Goal: Task Accomplishment & Management: Manage account settings

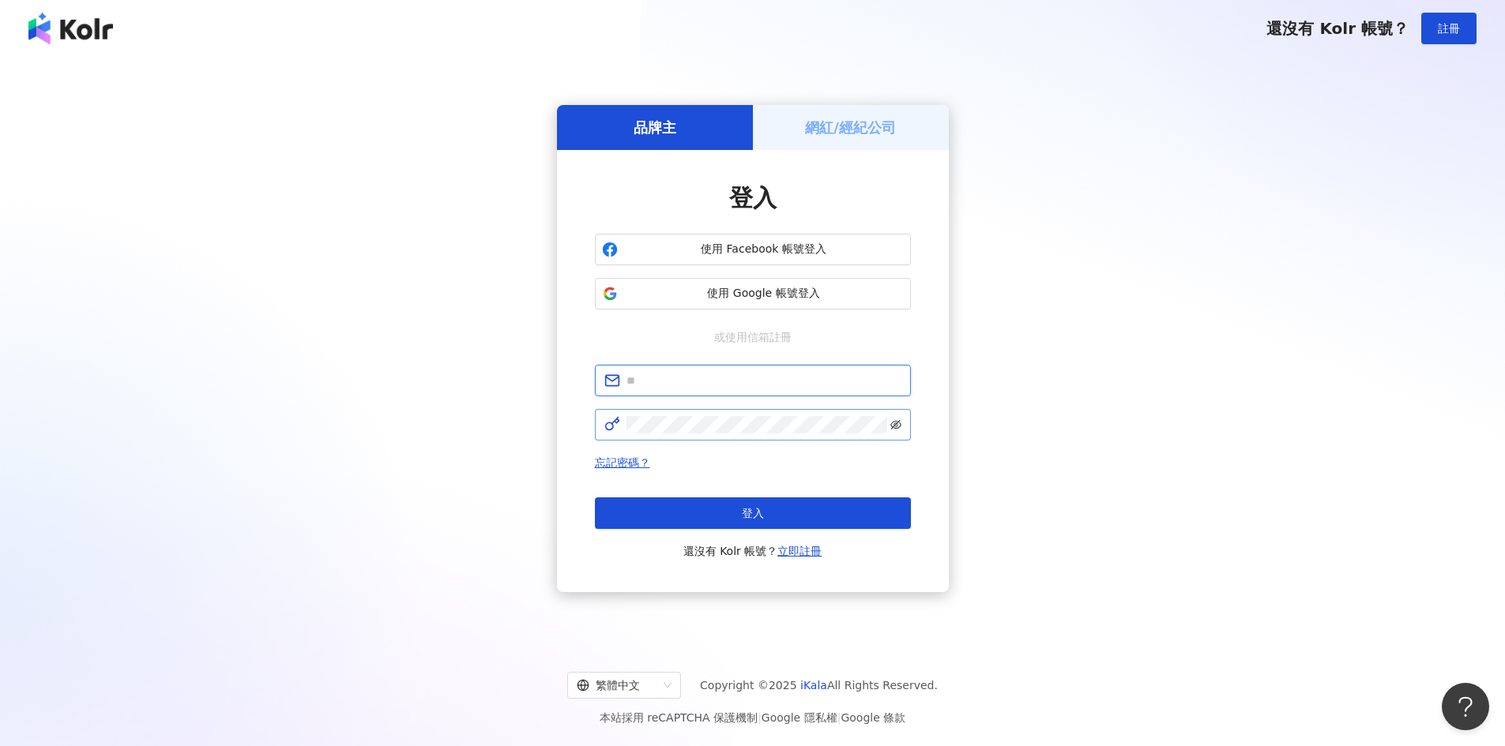
type input "**********"
click at [897, 426] on icon "eye-invisible" at bounding box center [895, 425] width 3 height 3
click at [1167, 476] on div "**********" at bounding box center [752, 349] width 1467 height 558
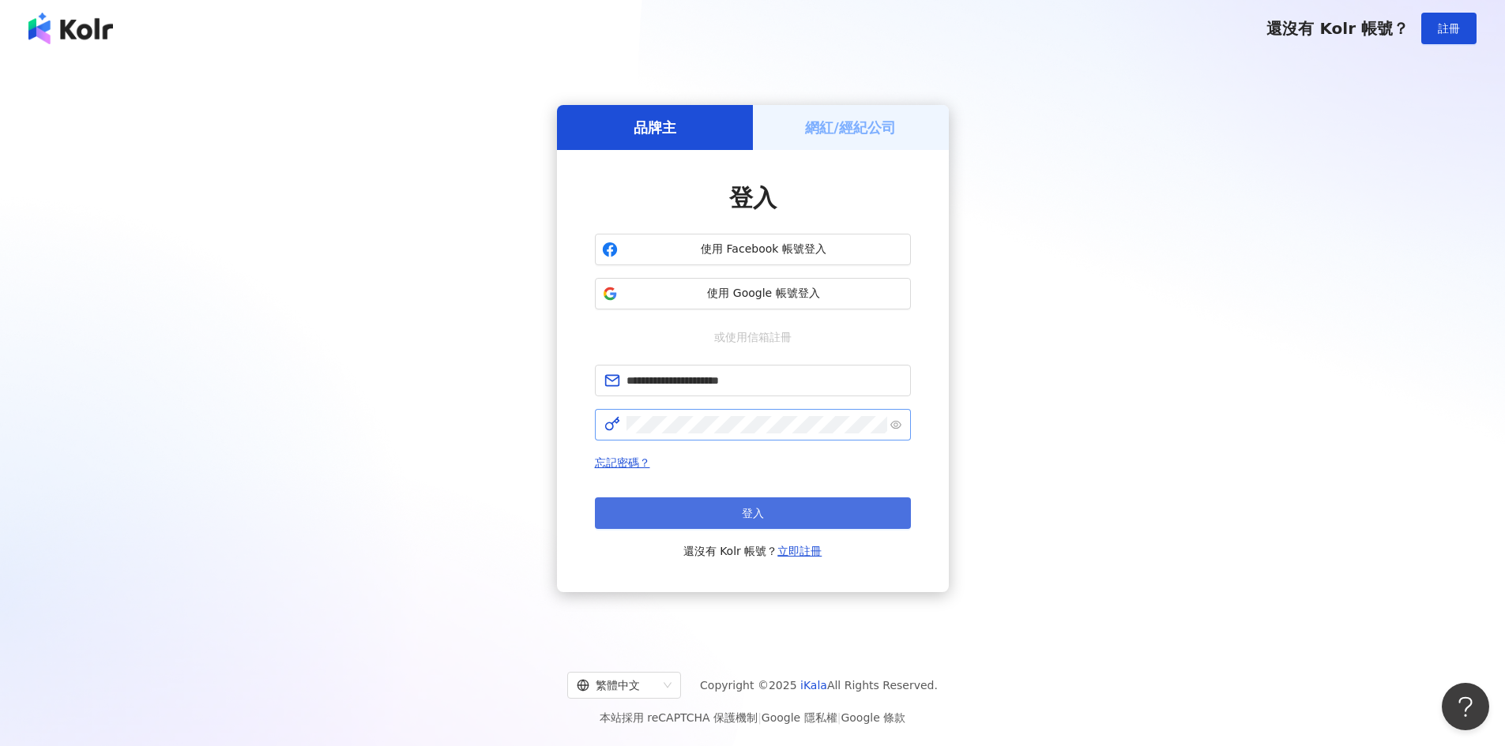
click at [778, 514] on button "登入" at bounding box center [753, 514] width 316 height 32
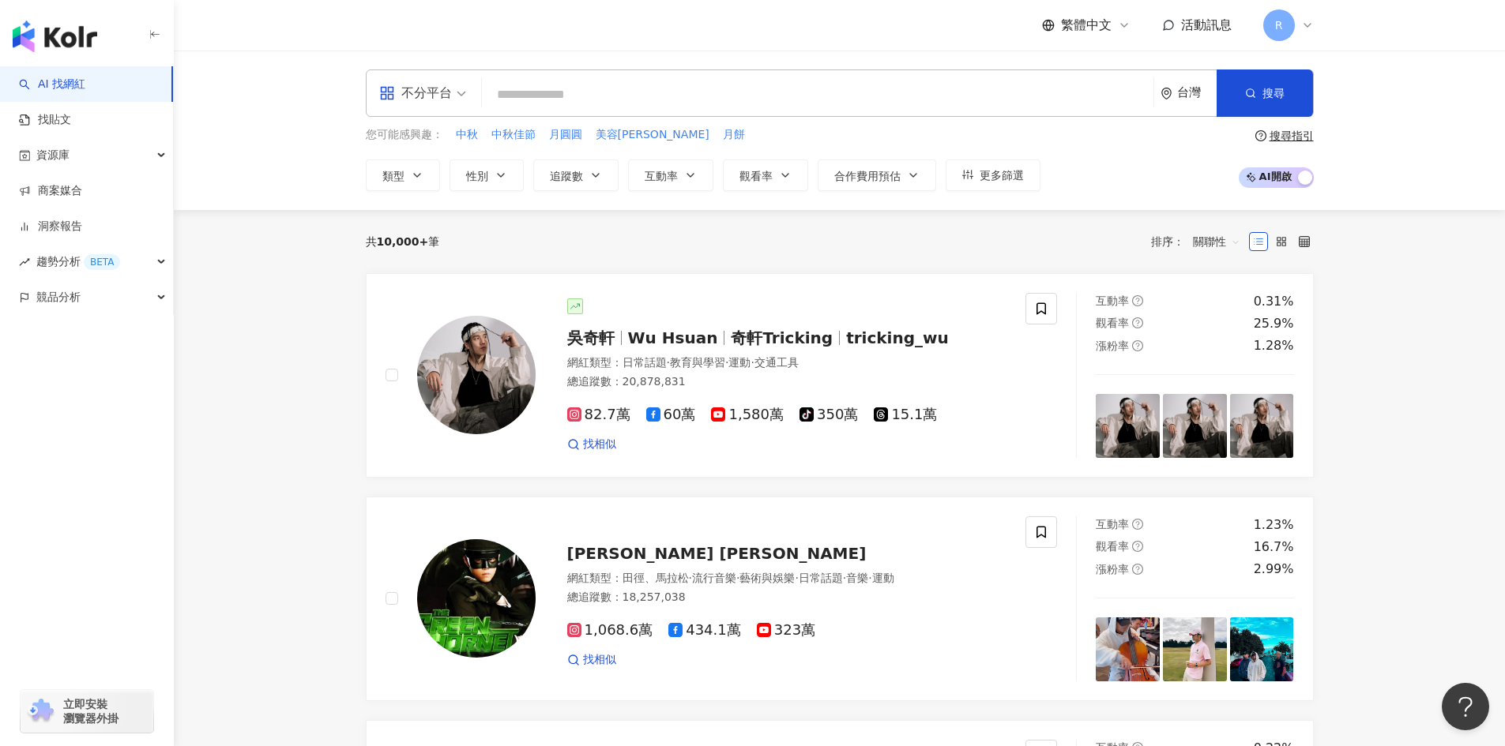
click at [1301, 25] on icon at bounding box center [1307, 25] width 13 height 13
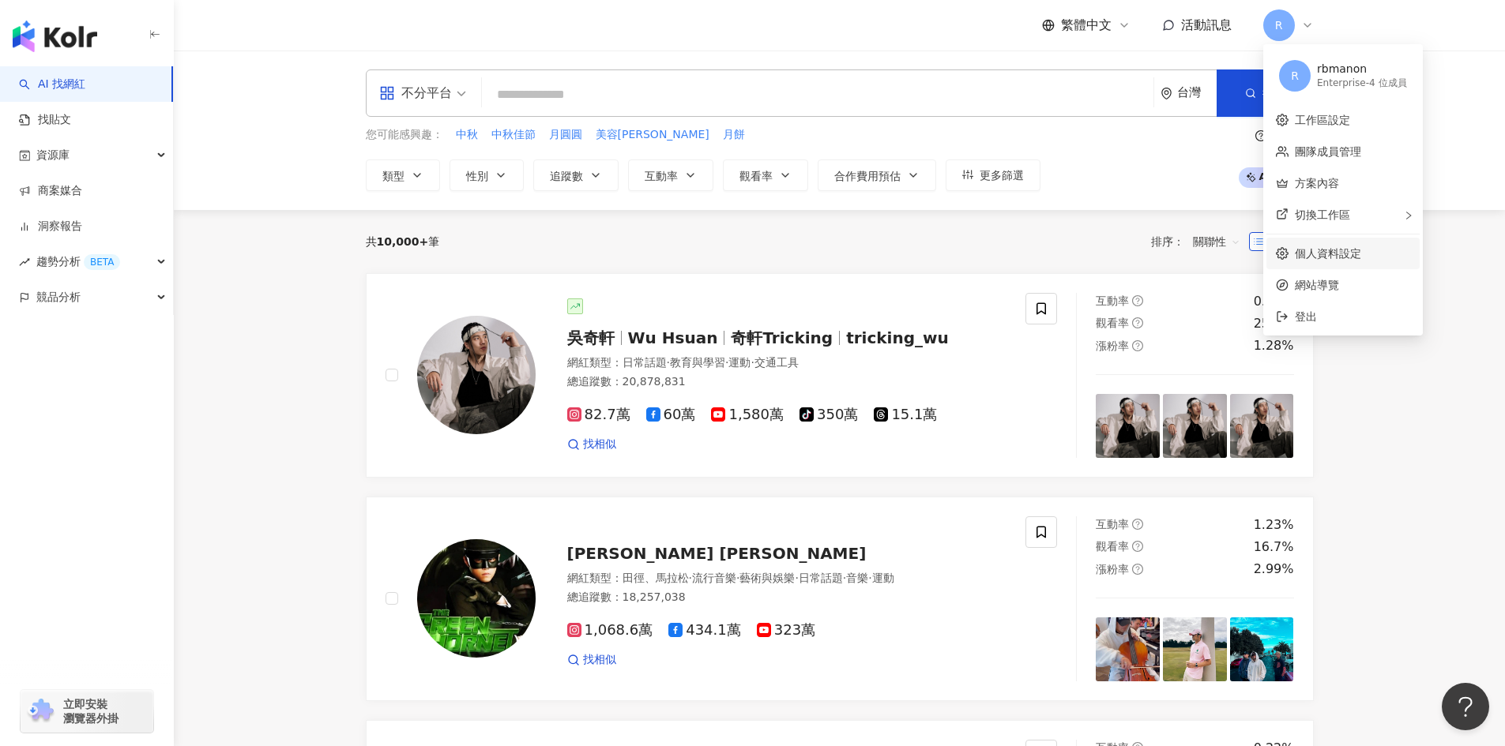
click at [1327, 257] on link "個人資料設定" at bounding box center [1328, 253] width 66 height 13
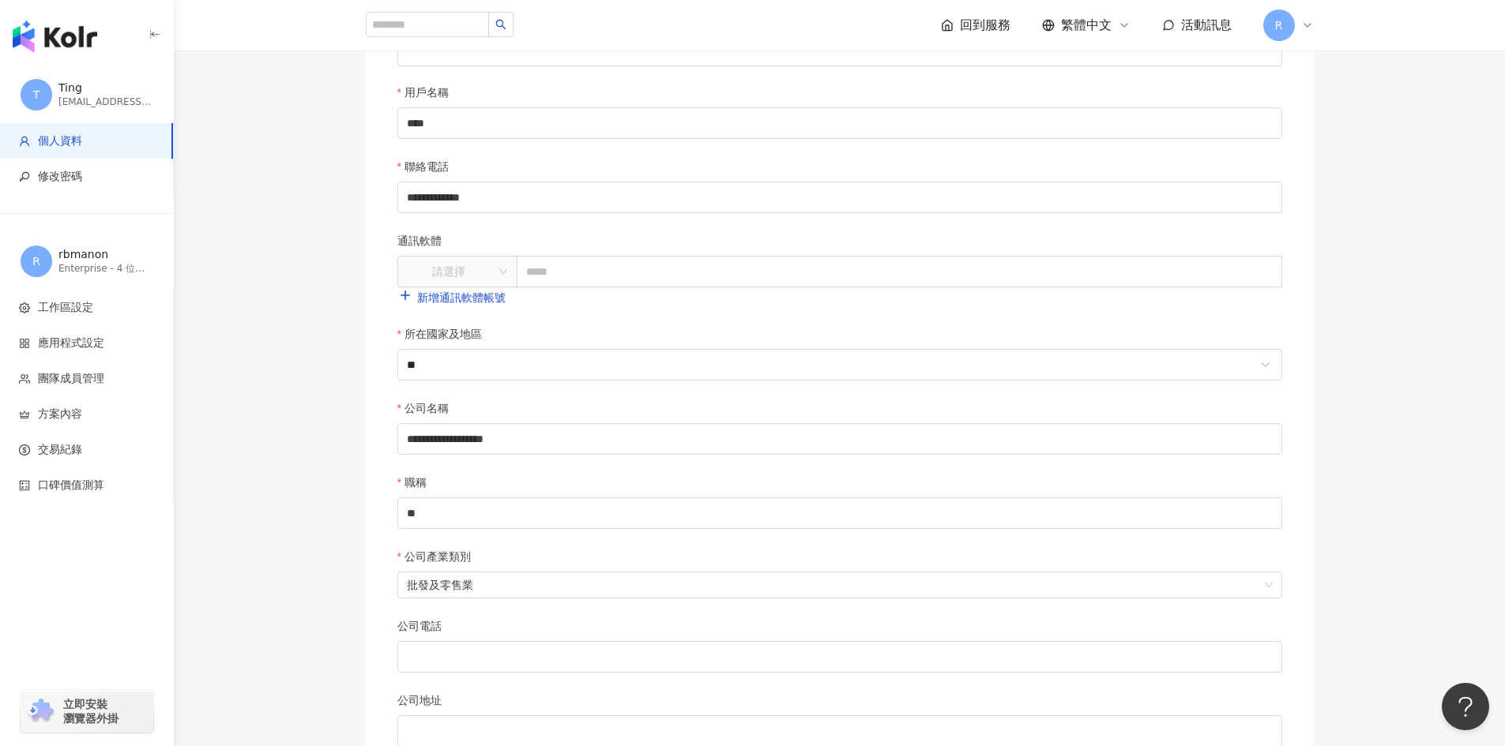
scroll to position [158, 0]
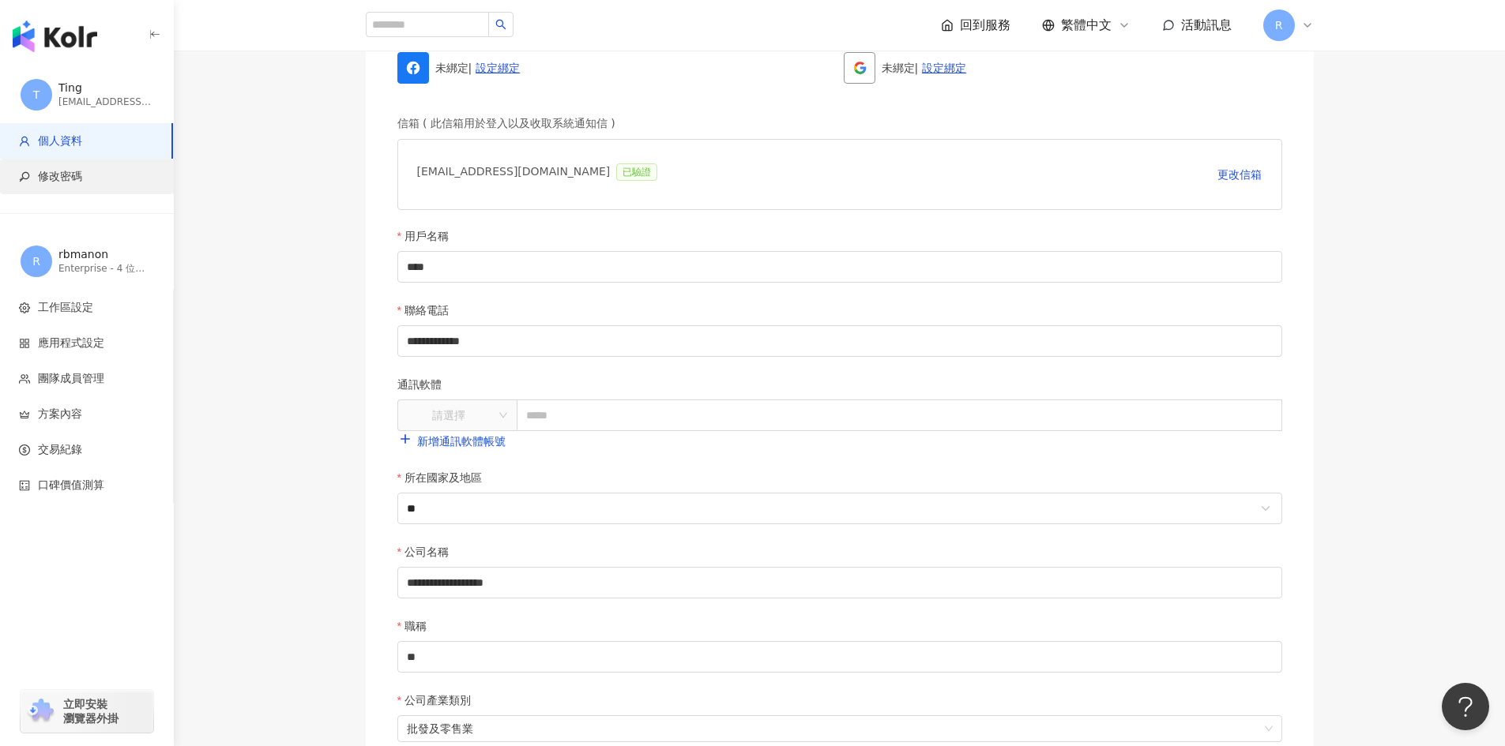
click at [35, 177] on span "修改密碼" at bounding box center [89, 177] width 141 height 16
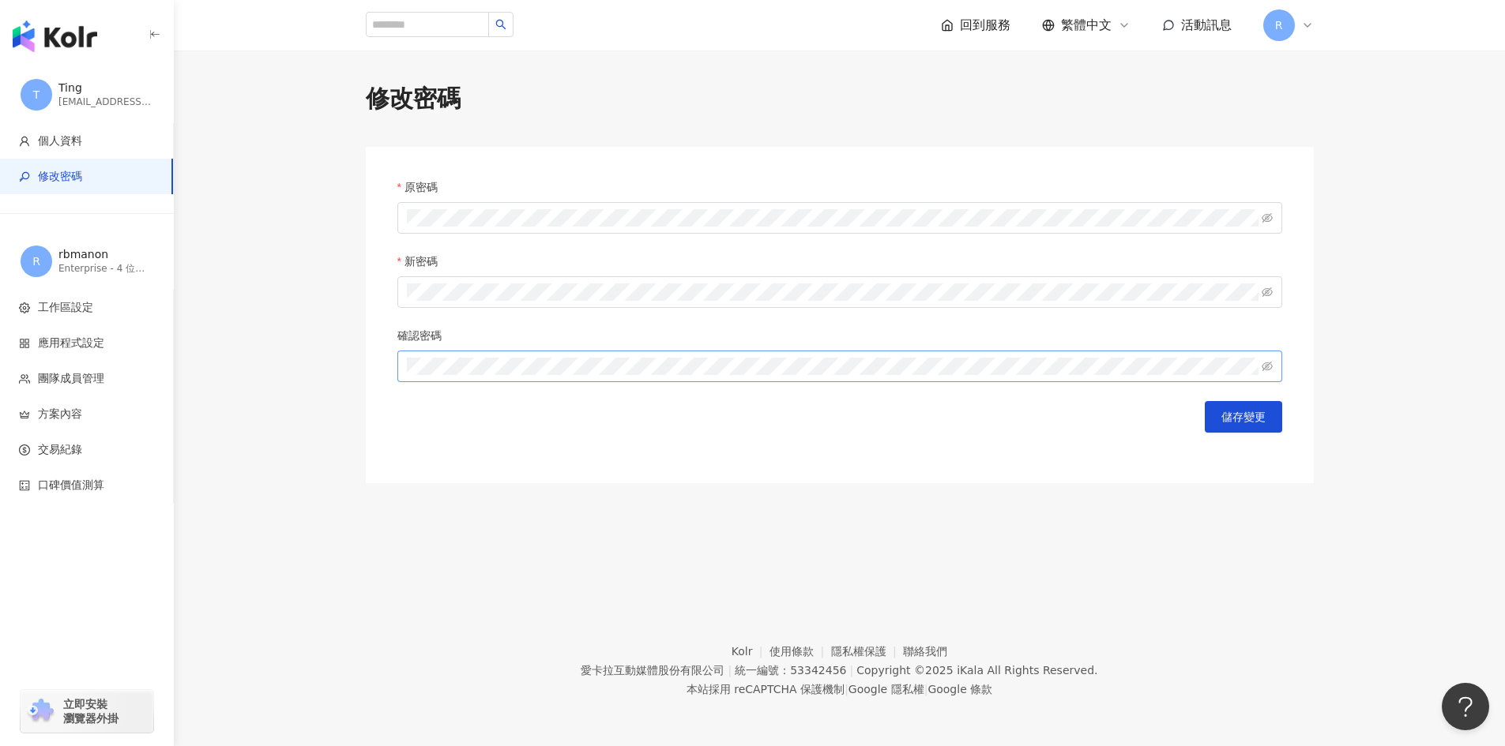
click at [455, 356] on span at bounding box center [839, 367] width 885 height 32
click at [1232, 421] on span "儲存變更" at bounding box center [1243, 417] width 44 height 13
click at [1268, 216] on icon "eye-invisible" at bounding box center [1266, 217] width 11 height 9
click at [1265, 293] on icon "eye-invisible" at bounding box center [1266, 292] width 11 height 9
click at [1269, 370] on icon "eye-invisible" at bounding box center [1266, 366] width 11 height 11
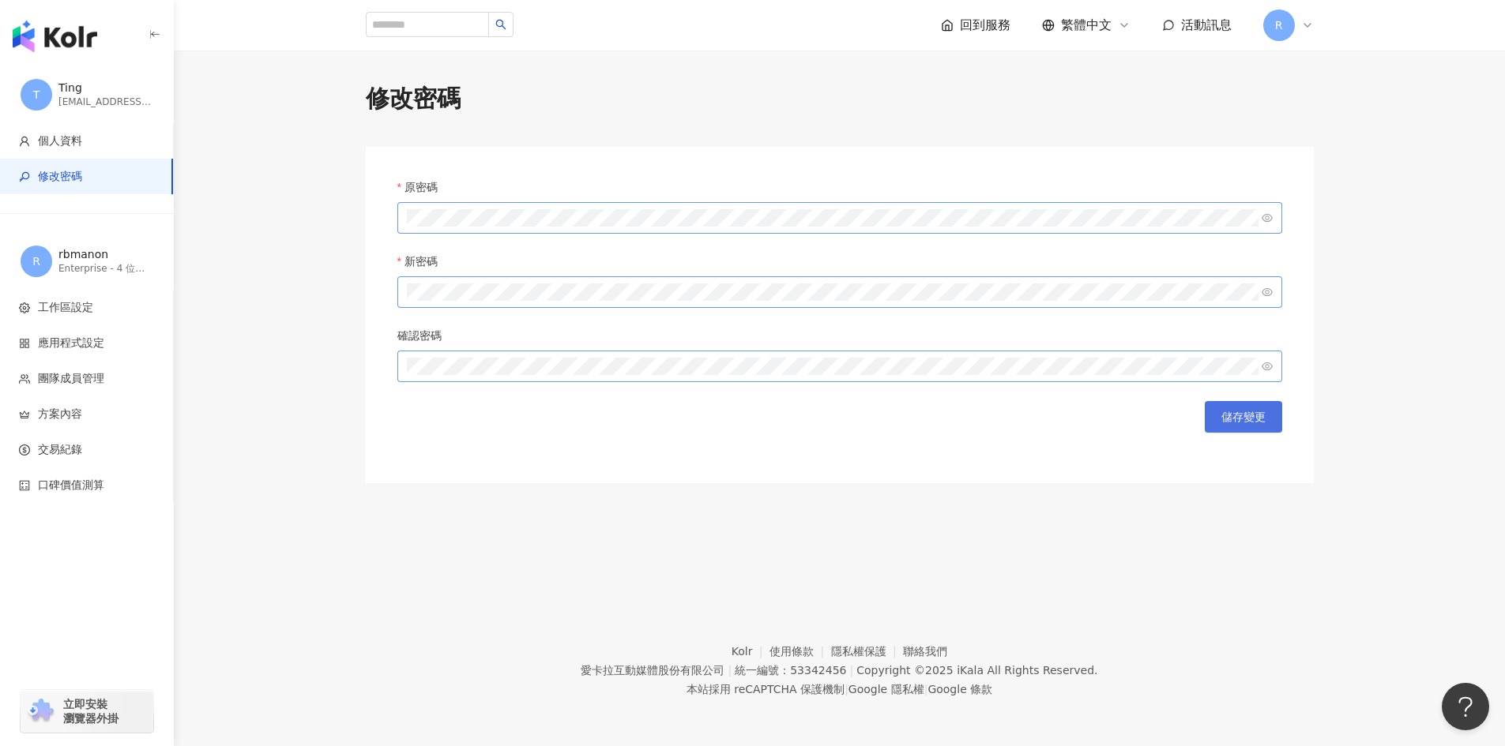
click at [1252, 420] on span "儲存變更" at bounding box center [1243, 417] width 44 height 13
click at [1367, 231] on main "修改密碼 原密碼 新密碼 確認密碼 儲存變更" at bounding box center [839, 282] width 1331 height 401
click at [72, 175] on span "修改密碼" at bounding box center [60, 177] width 44 height 16
click at [1289, 27] on span "R" at bounding box center [1279, 25] width 32 height 32
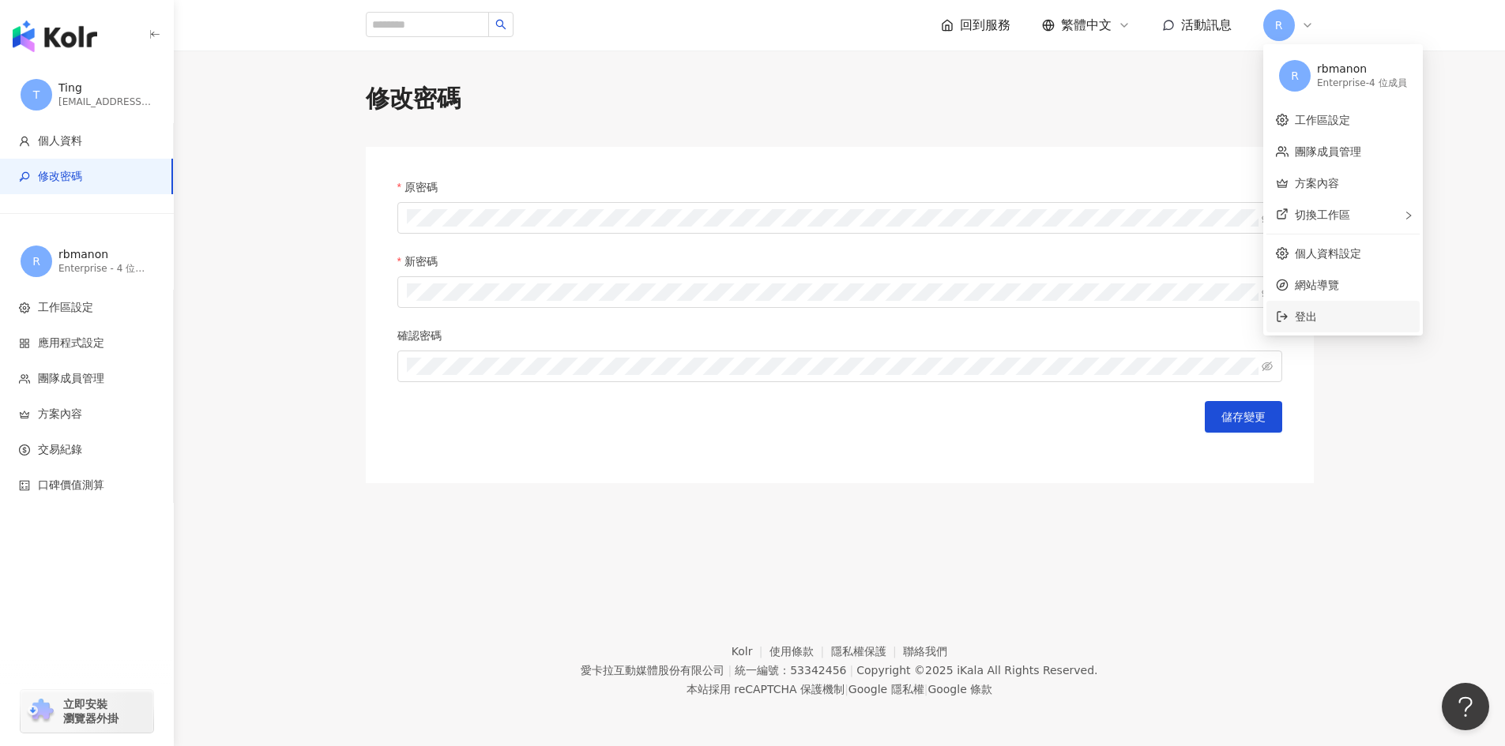
click at [1316, 317] on span "登出" at bounding box center [1306, 316] width 22 height 13
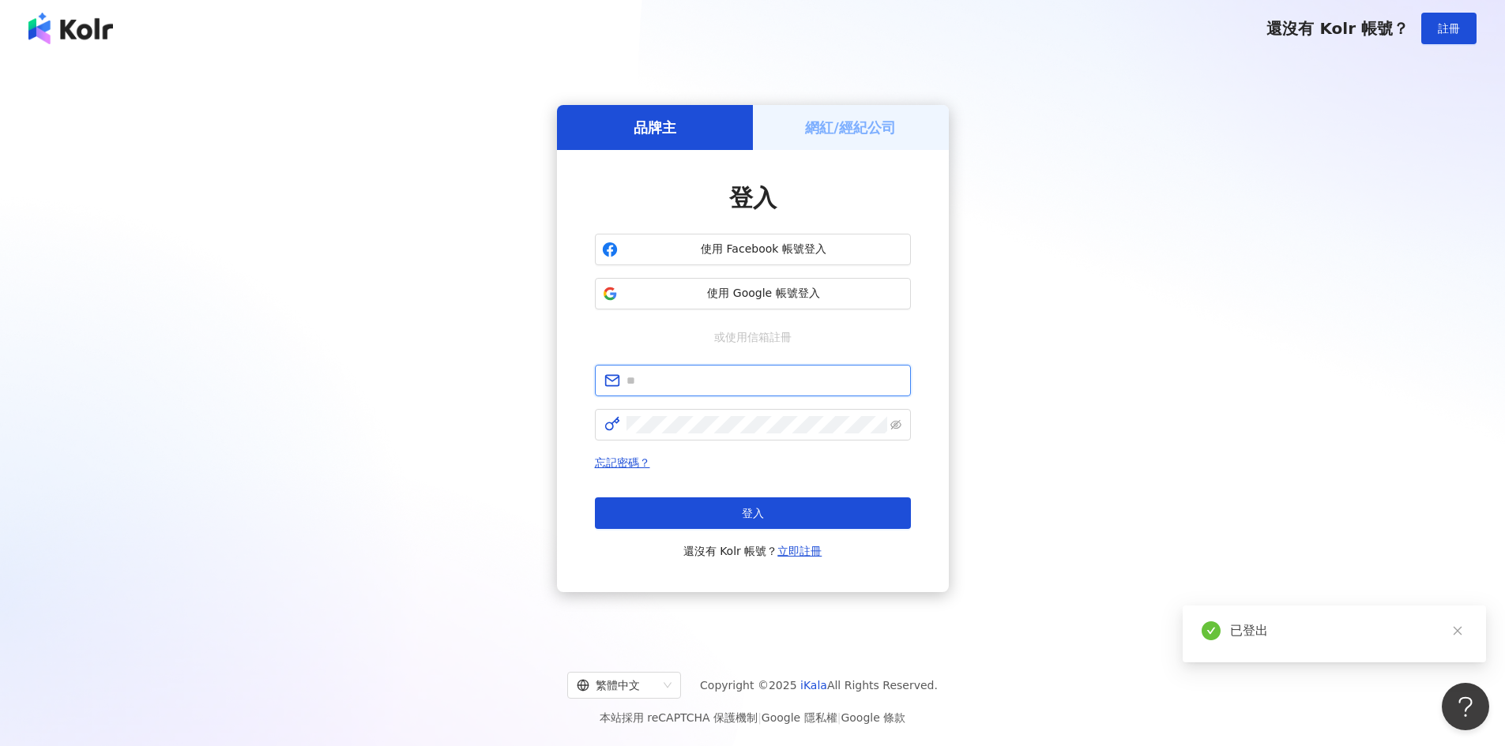
type input "**********"
click at [891, 423] on icon "eye-invisible" at bounding box center [895, 424] width 11 height 9
click at [772, 511] on button "登入" at bounding box center [753, 514] width 316 height 32
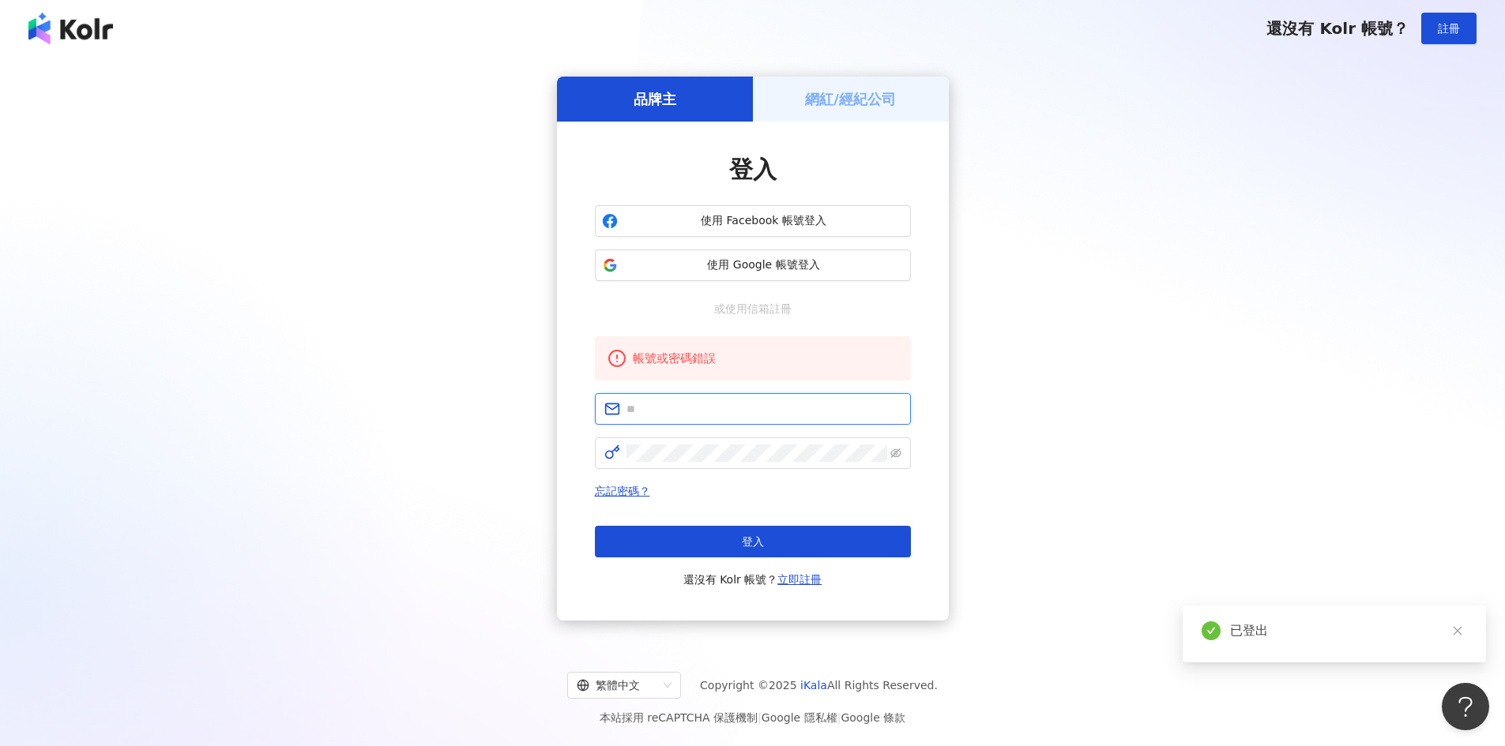
type input "**********"
click at [1081, 408] on div "**********" at bounding box center [752, 349] width 1467 height 558
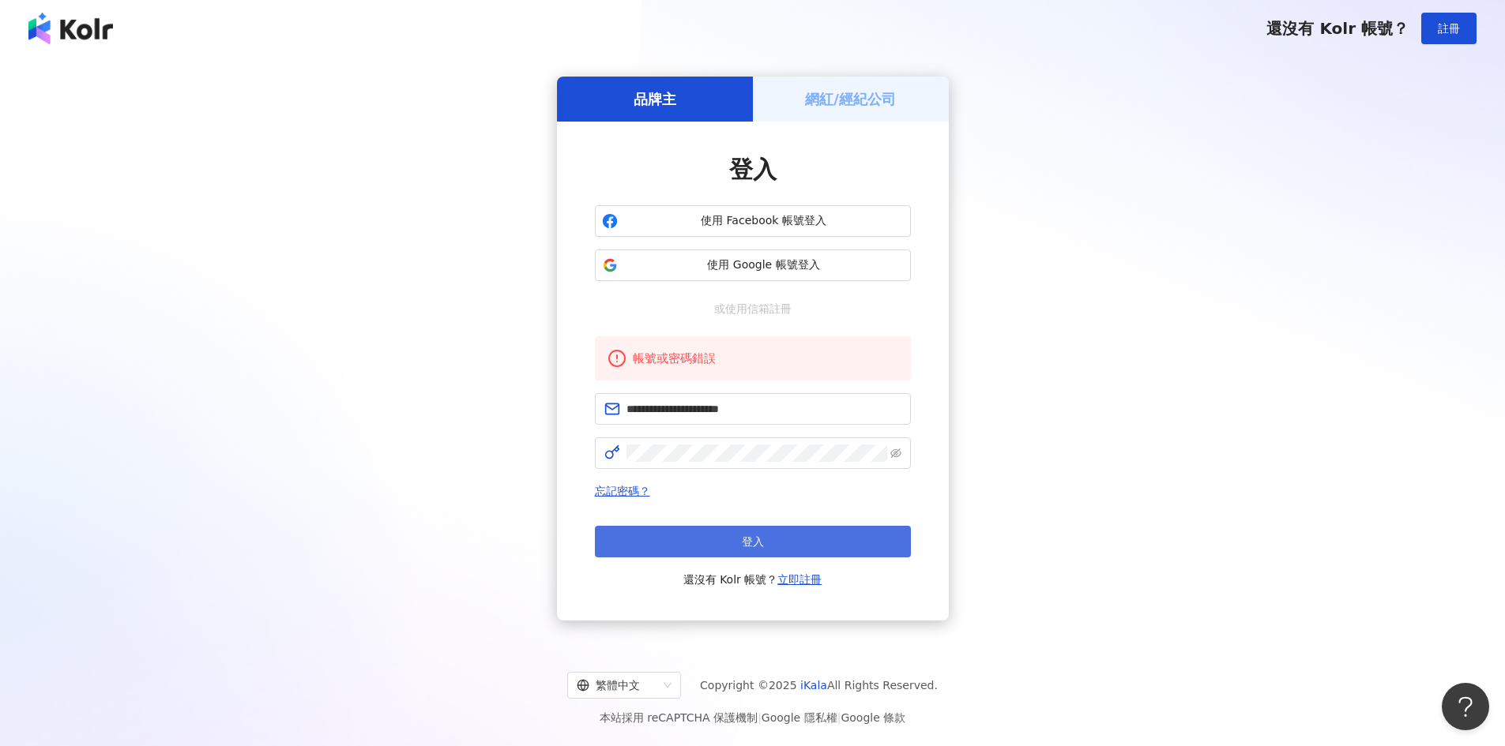
click at [767, 540] on button "登入" at bounding box center [753, 542] width 316 height 32
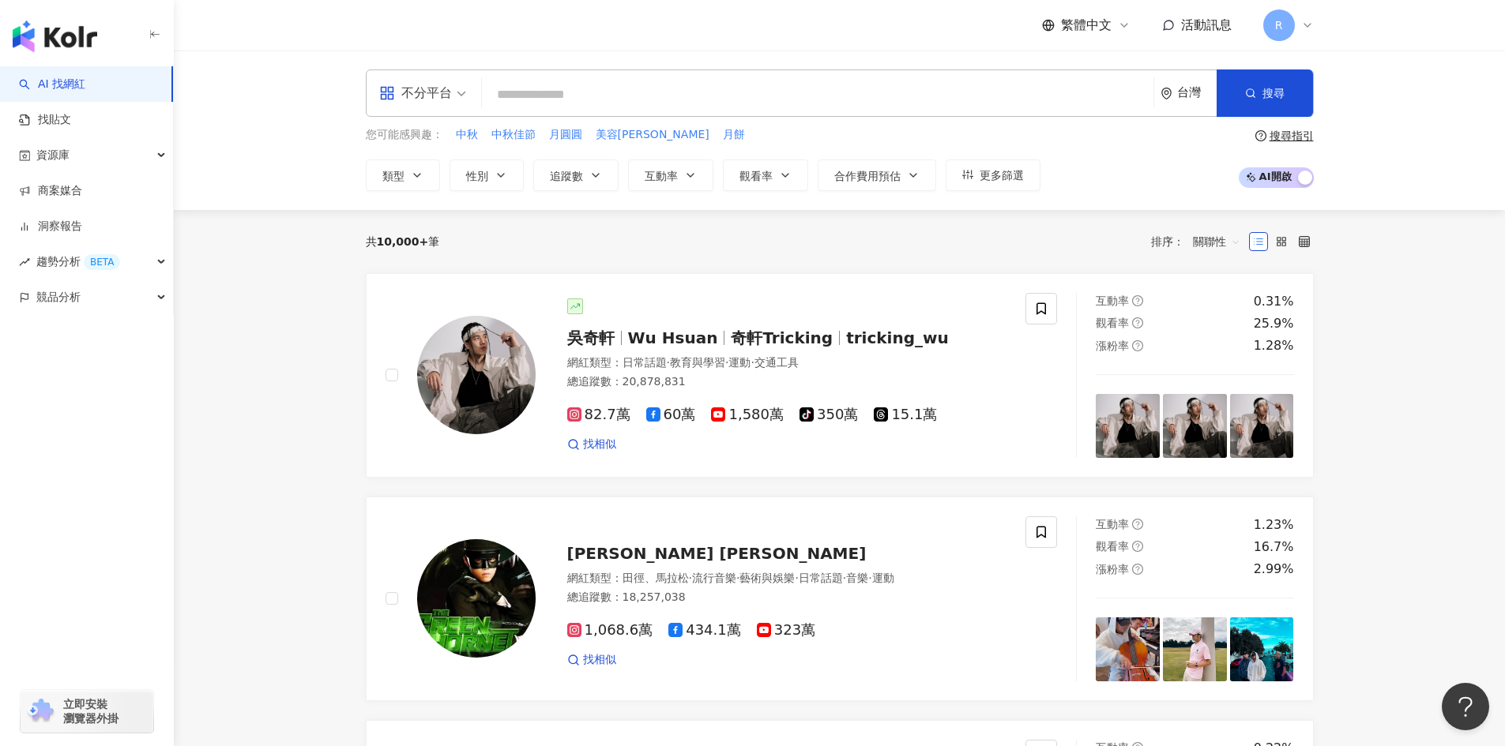
click at [235, 117] on div "不分平台 台灣 搜尋 您可能感興趣： 中秋 中秋佳節 月圓圓 美容柚香澡 月餅 類型 性別 追蹤數 互動率 觀看率 合作費用預估 更多篩選 搜尋指引 AI 開…" at bounding box center [839, 131] width 1331 height 160
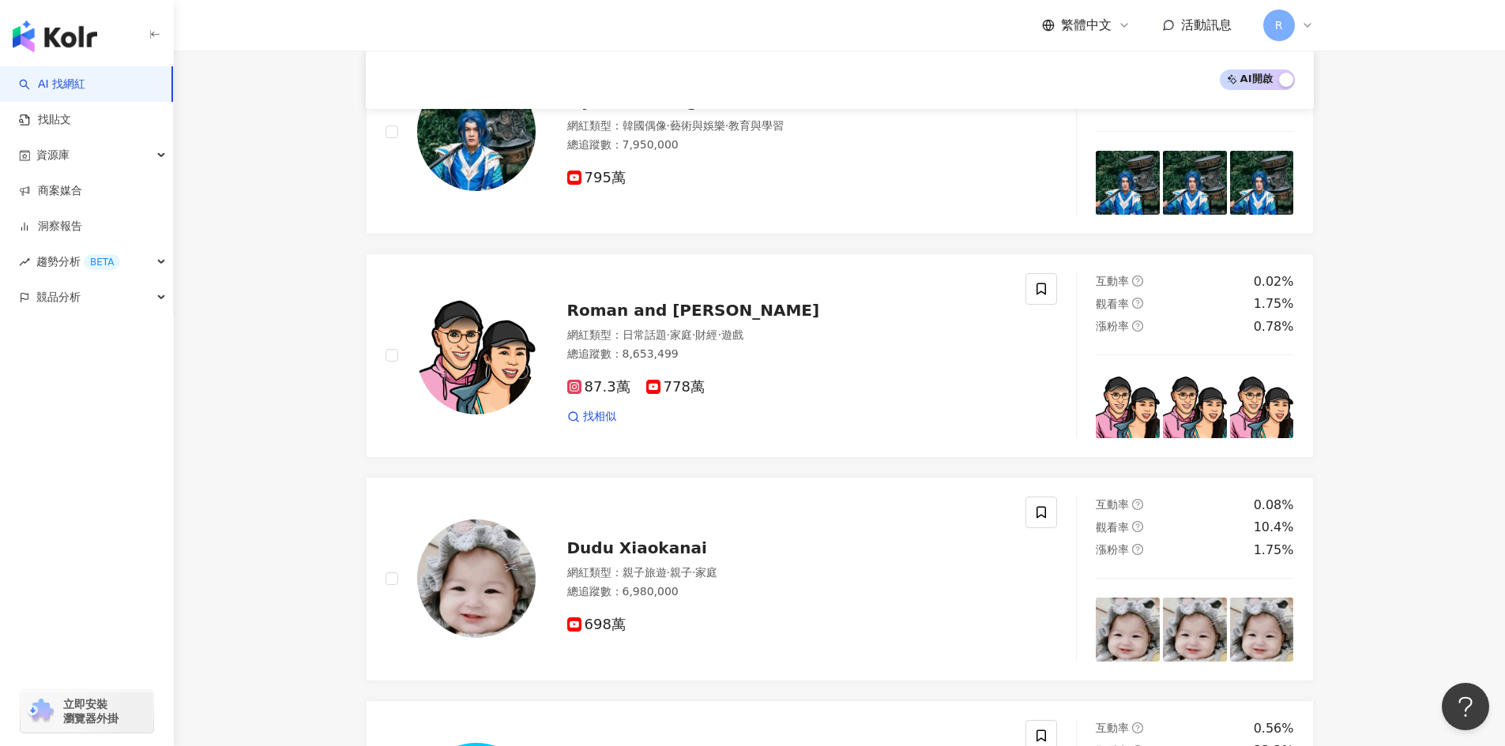
scroll to position [1738, 0]
